Goal: Purchase product/service

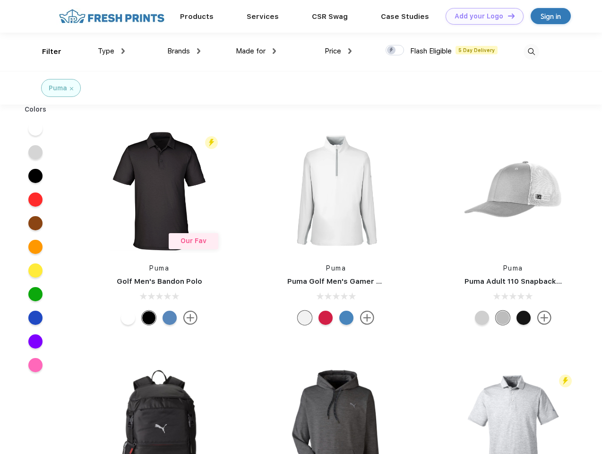
scroll to position [0, 0]
click at [481, 16] on link "Add your Logo Design Tool" at bounding box center [484, 16] width 78 height 17
click at [0, 0] on div "Design Tool" at bounding box center [0, 0] width 0 height 0
click at [507, 16] on link "Add your Logo Design Tool" at bounding box center [484, 16] width 78 height 17
click at [45, 51] on div "Filter" at bounding box center [51, 51] width 19 height 11
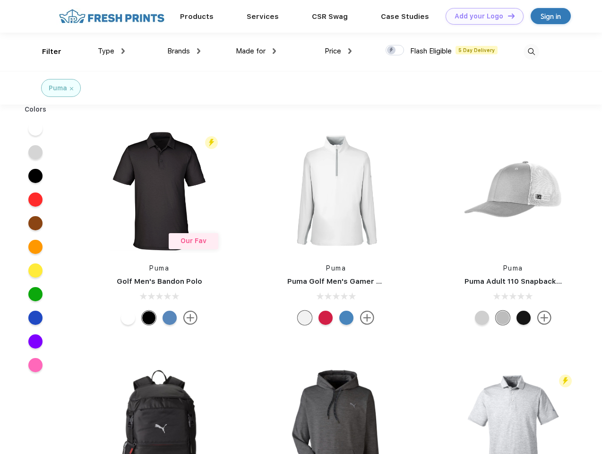
click at [111, 51] on span "Type" at bounding box center [106, 51] width 17 height 9
click at [184, 51] on span "Brands" at bounding box center [178, 51] width 23 height 9
click at [256, 51] on span "Made for" at bounding box center [251, 51] width 30 height 9
click at [338, 51] on span "Price" at bounding box center [333, 51] width 17 height 9
click at [395, 51] on div at bounding box center [394, 50] width 18 height 10
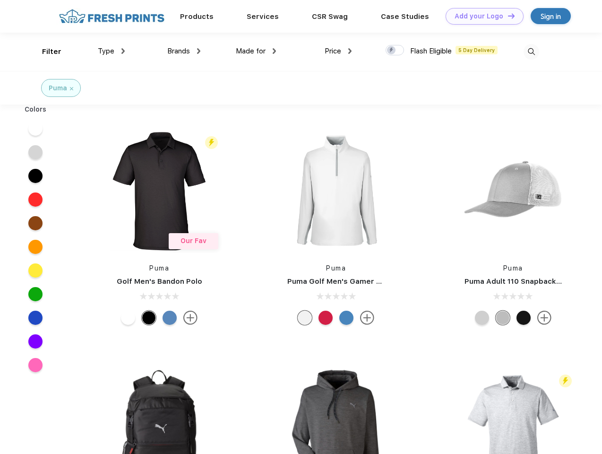
click at [392, 51] on input "checkbox" at bounding box center [388, 47] width 6 height 6
click at [531, 51] on img at bounding box center [531, 52] width 16 height 16
